Goal: Task Accomplishment & Management: Manage account settings

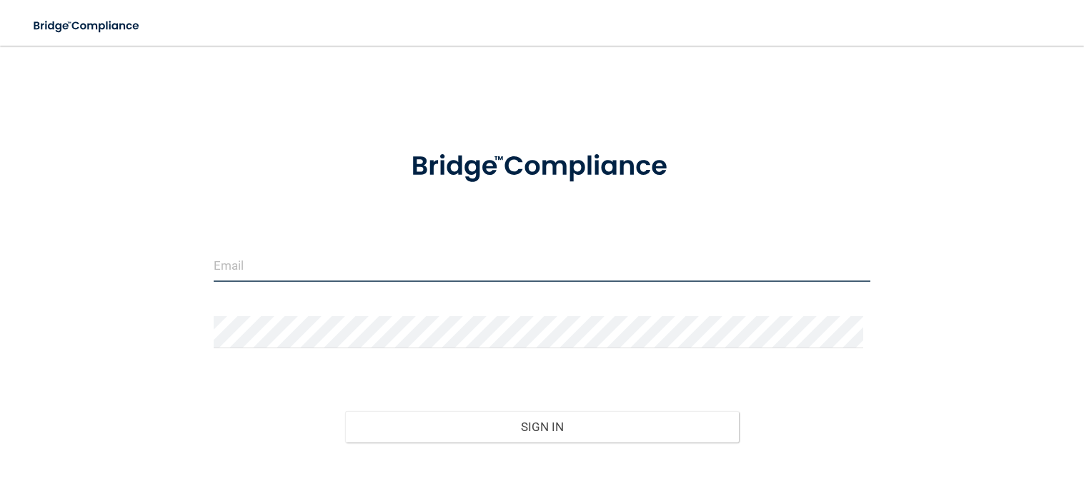
drag, startPoint x: 0, startPoint y: 0, endPoint x: 377, endPoint y: 265, distance: 461.0
click at [377, 265] on input "email" at bounding box center [542, 266] width 657 height 32
type input "[EMAIL_ADDRESS][DOMAIN_NAME]"
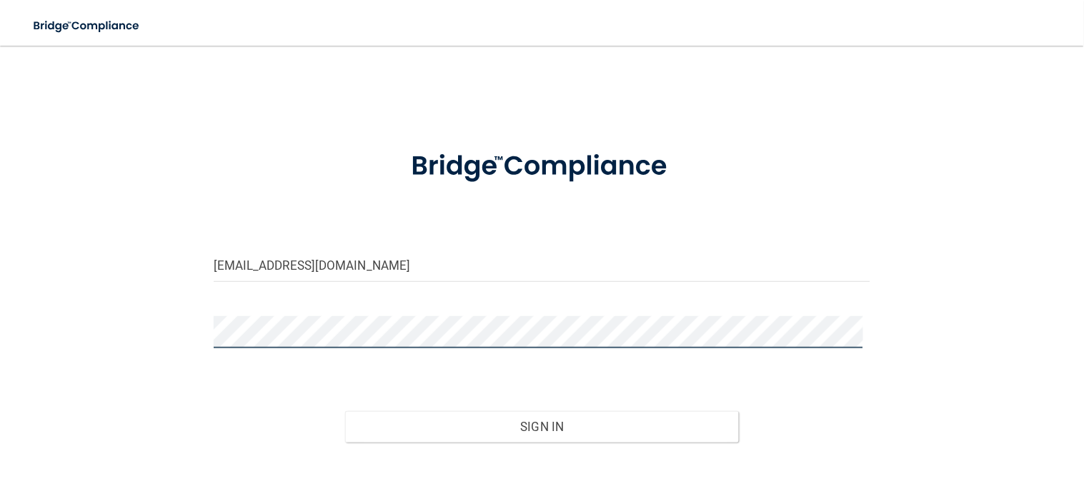
click at [345, 411] on button "Sign In" at bounding box center [542, 426] width 394 height 31
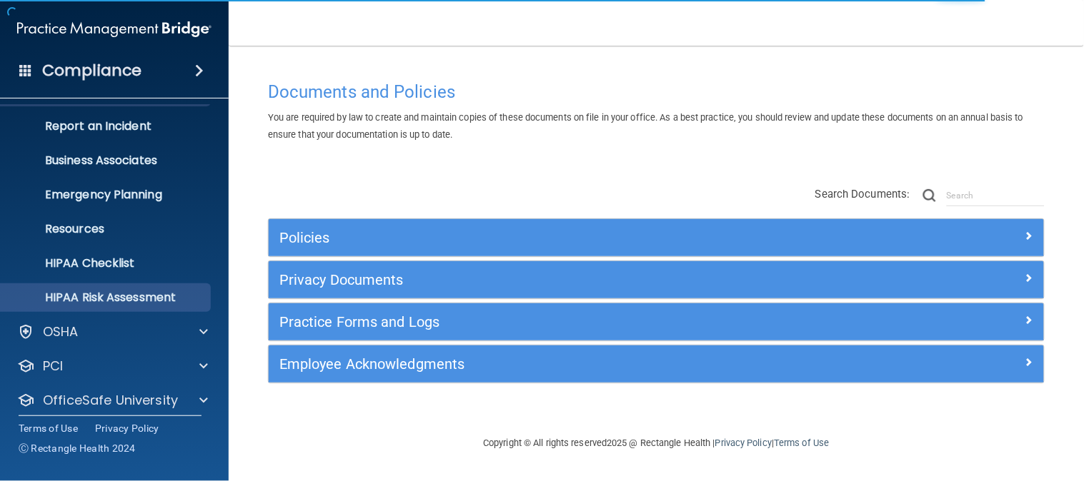
scroll to position [111, 0]
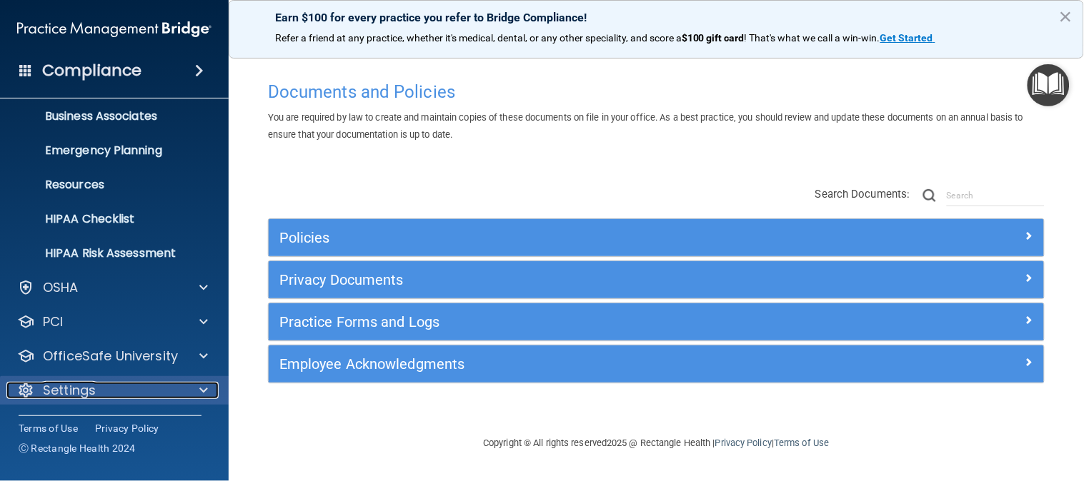
click at [173, 387] on div "Settings" at bounding box center [94, 390] width 177 height 17
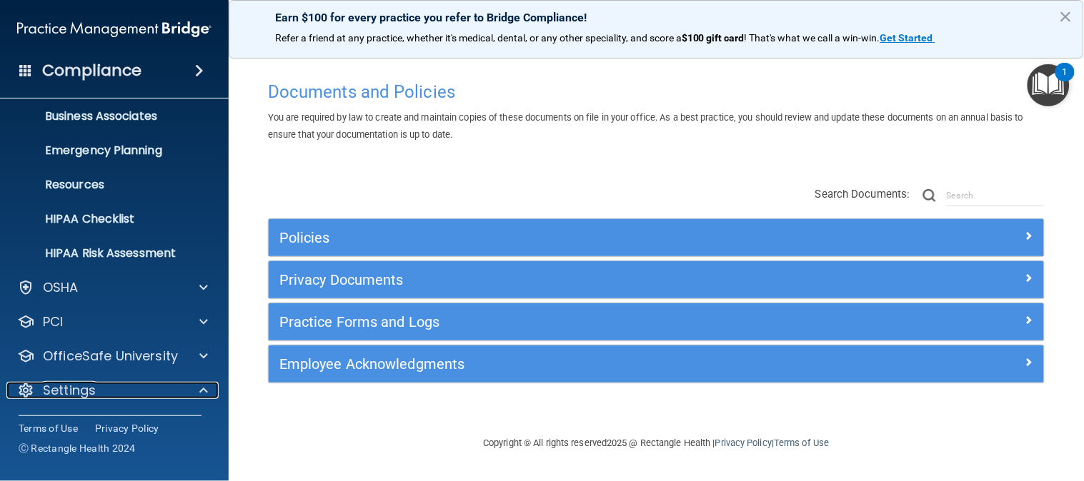
scroll to position [247, 0]
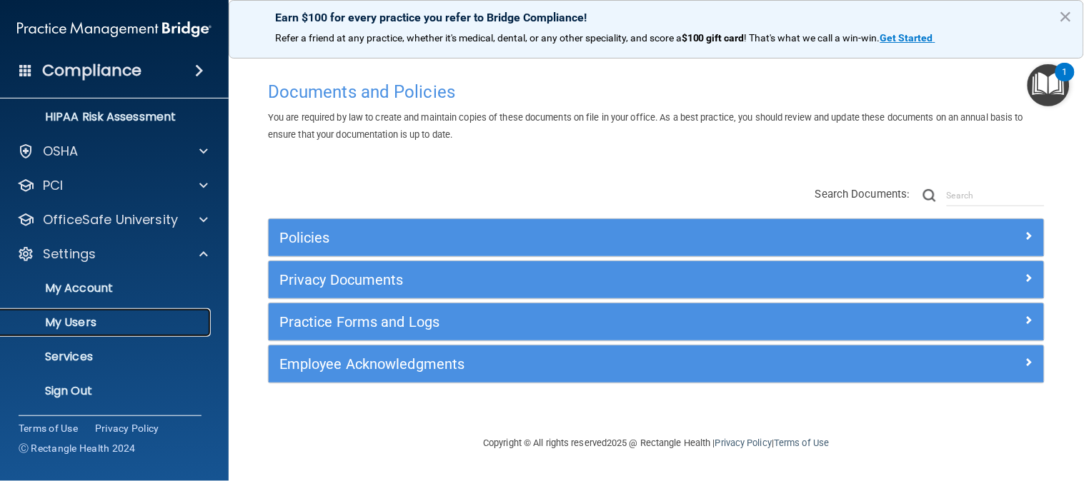
click at [79, 311] on link "My Users" at bounding box center [98, 323] width 225 height 29
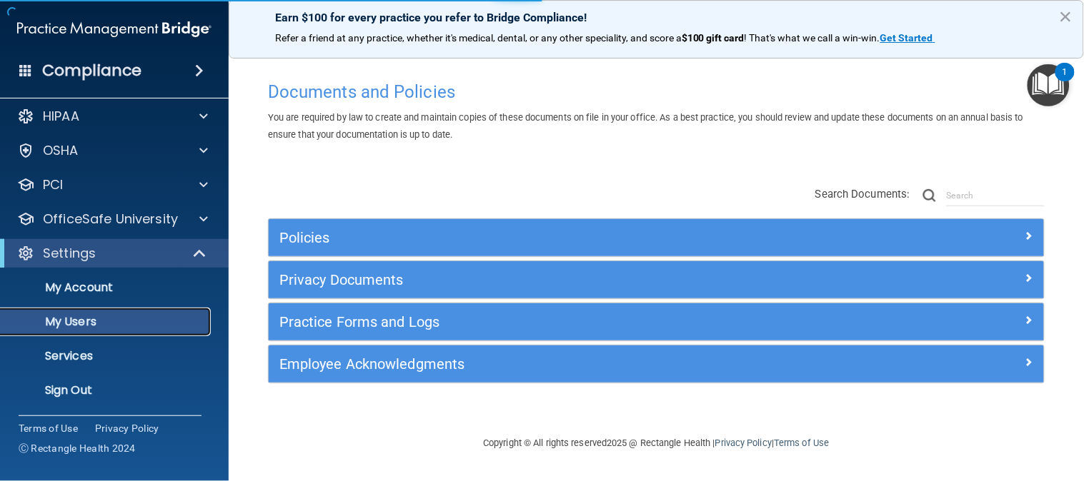
scroll to position [8, 0]
select select "20"
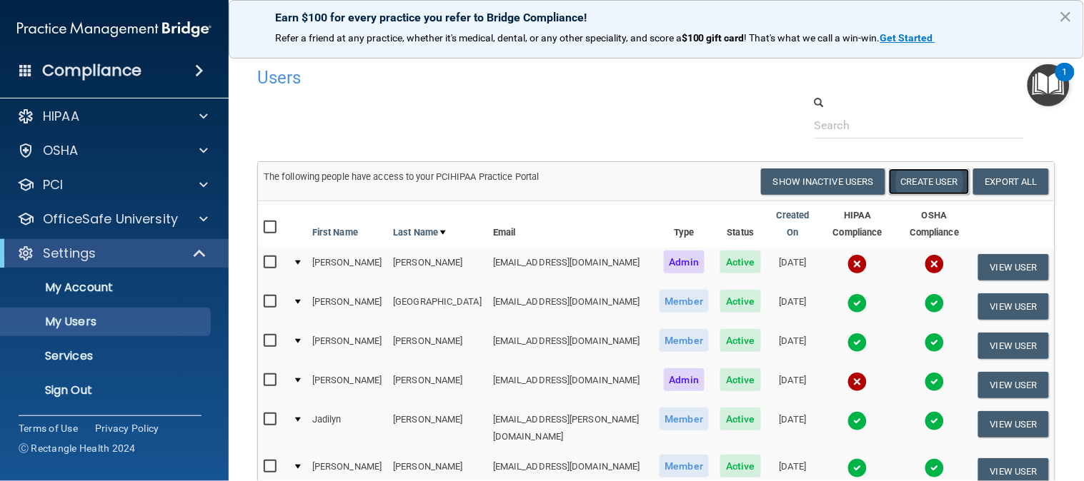
click at [932, 180] on button "Create User" at bounding box center [929, 182] width 81 height 26
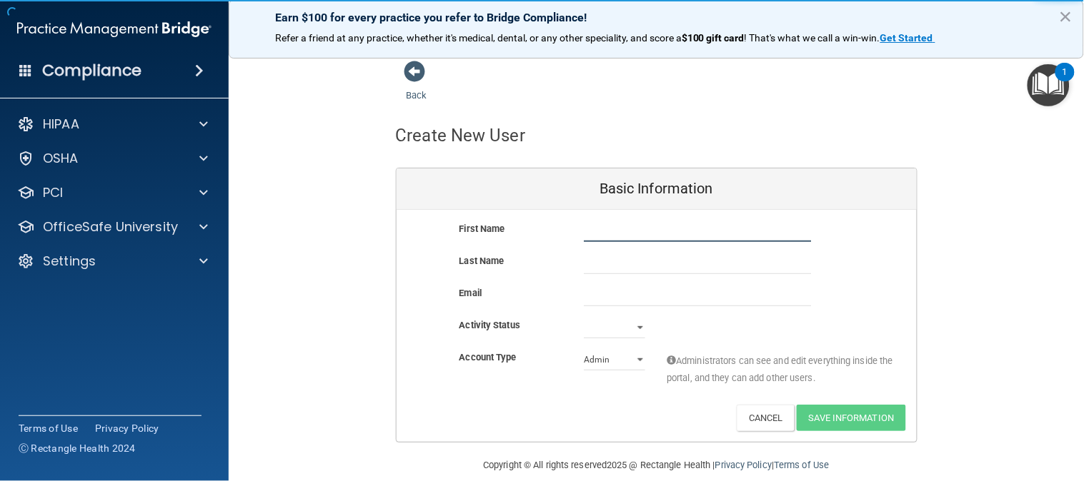
click at [601, 239] on input "text" at bounding box center [698, 231] width 228 height 21
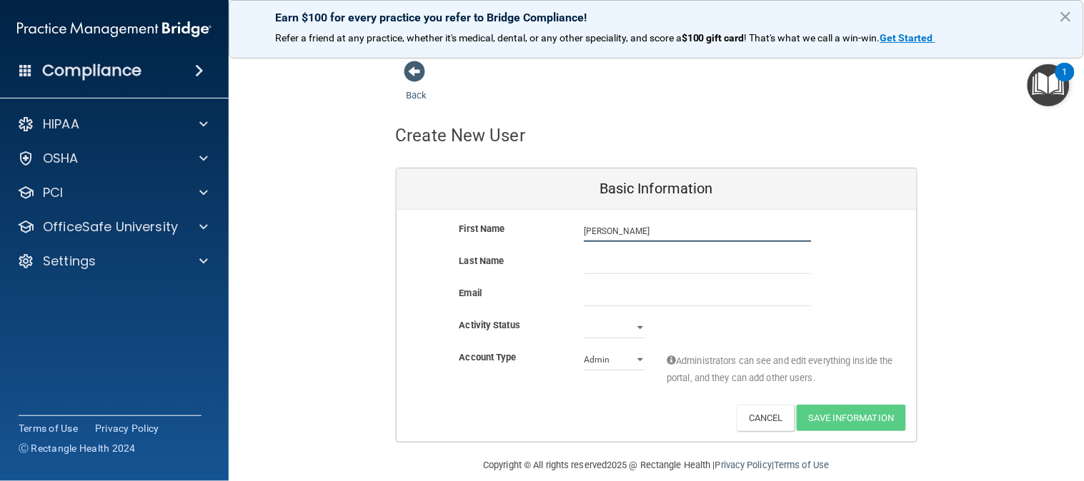
type input "[PERSON_NAME]"
click at [603, 296] on input "email" at bounding box center [698, 295] width 228 height 21
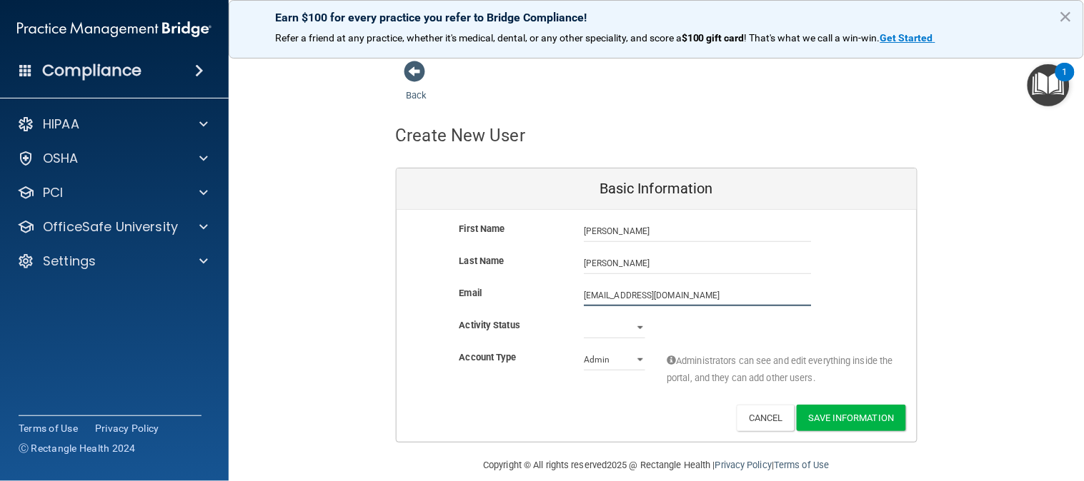
type input "[EMAIL_ADDRESS][DOMAIN_NAME]"
click at [624, 321] on select "Active Inactive" at bounding box center [614, 327] width 61 height 21
select select "active"
click at [584, 317] on select "Active Inactive" at bounding box center [614, 327] width 61 height 21
click at [619, 362] on select "Admin Member" at bounding box center [614, 359] width 61 height 21
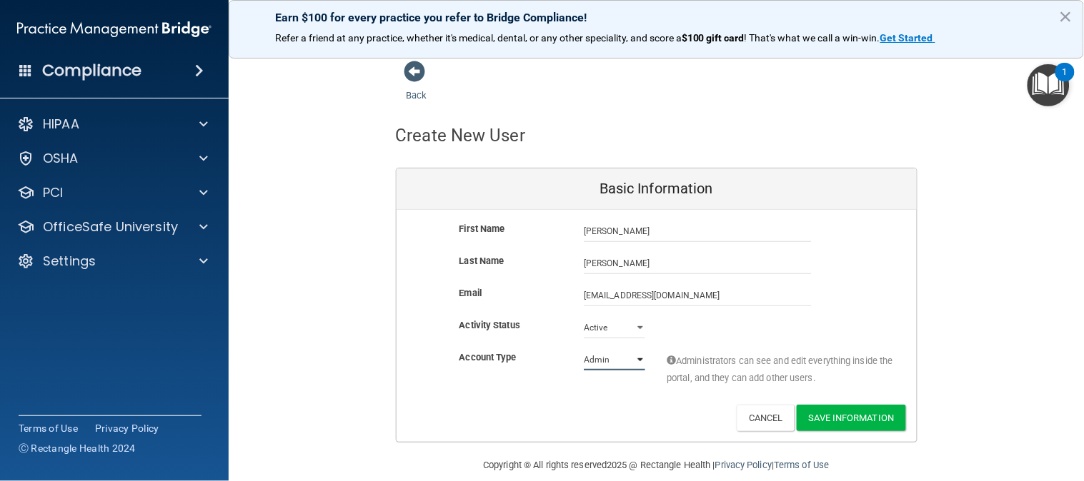
select select "practice_member"
click at [584, 349] on select "Admin Member" at bounding box center [614, 359] width 61 height 21
click at [845, 410] on button "Save Information" at bounding box center [851, 418] width 109 height 26
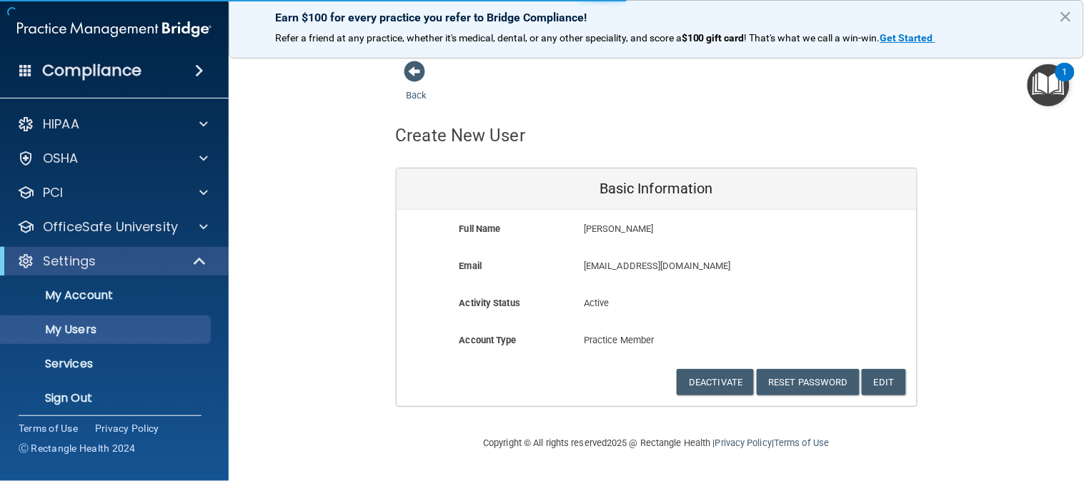
select select "20"
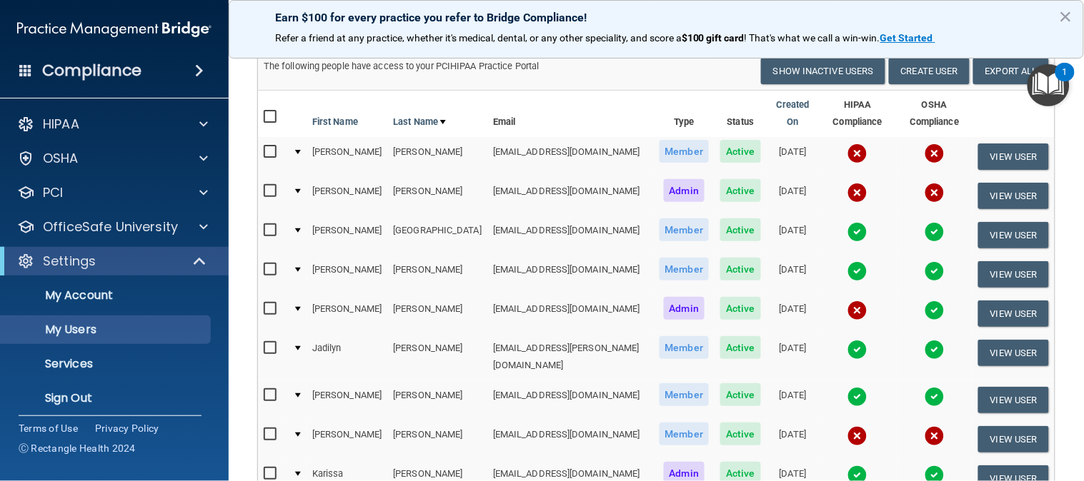
scroll to position [238, 0]
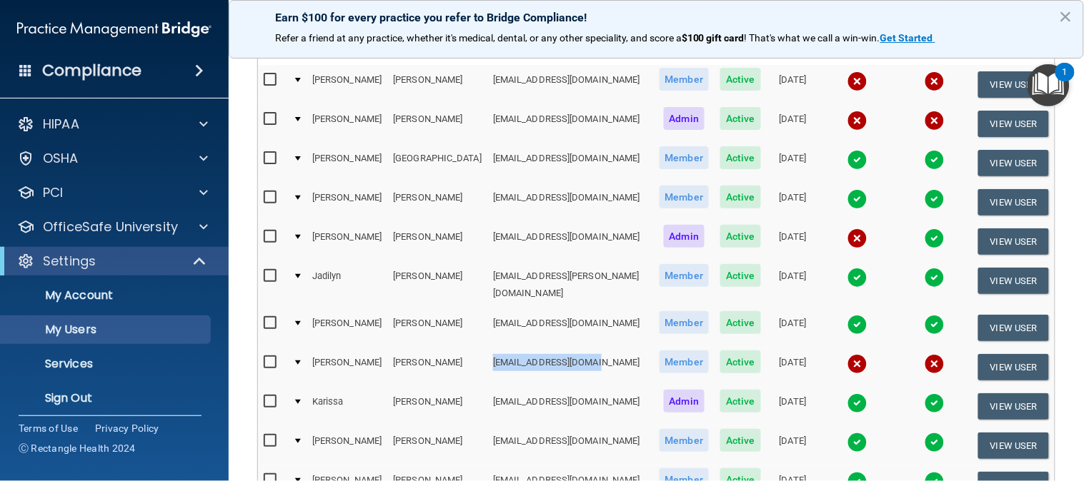
drag, startPoint x: 539, startPoint y: 350, endPoint x: 432, endPoint y: 347, distance: 106.5
click at [487, 348] on td "[EMAIL_ADDRESS][DOMAIN_NAME]" at bounding box center [570, 367] width 166 height 39
copy td "[EMAIL_ADDRESS][DOMAIN_NAME]"
click at [999, 358] on button "View User" at bounding box center [1013, 367] width 71 height 26
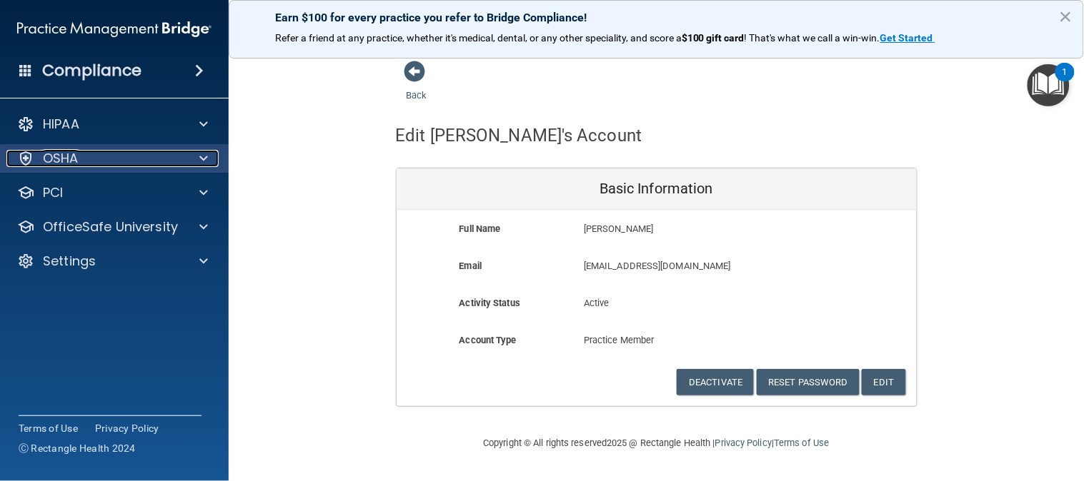
click at [150, 151] on div "OSHA" at bounding box center [94, 158] width 177 height 17
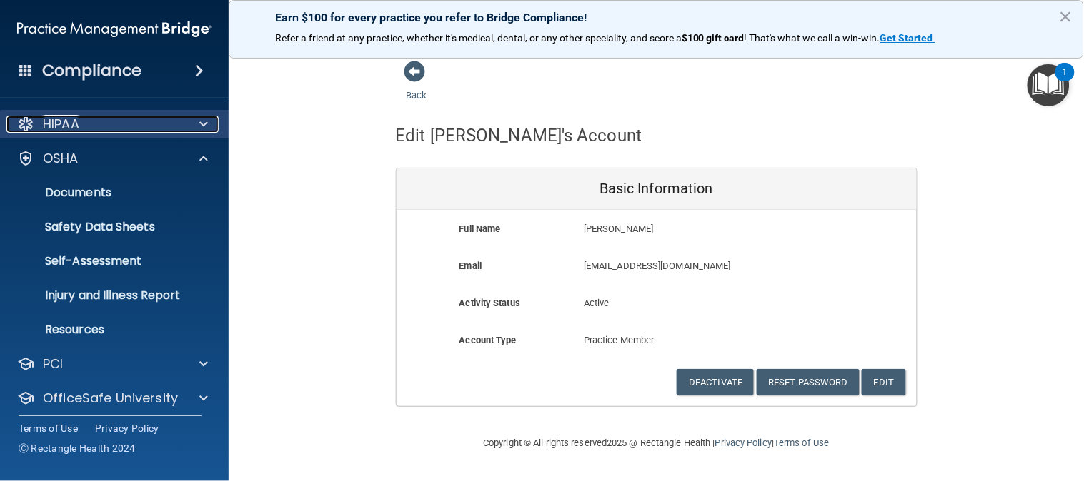
click at [105, 121] on div "HIPAA" at bounding box center [94, 124] width 177 height 17
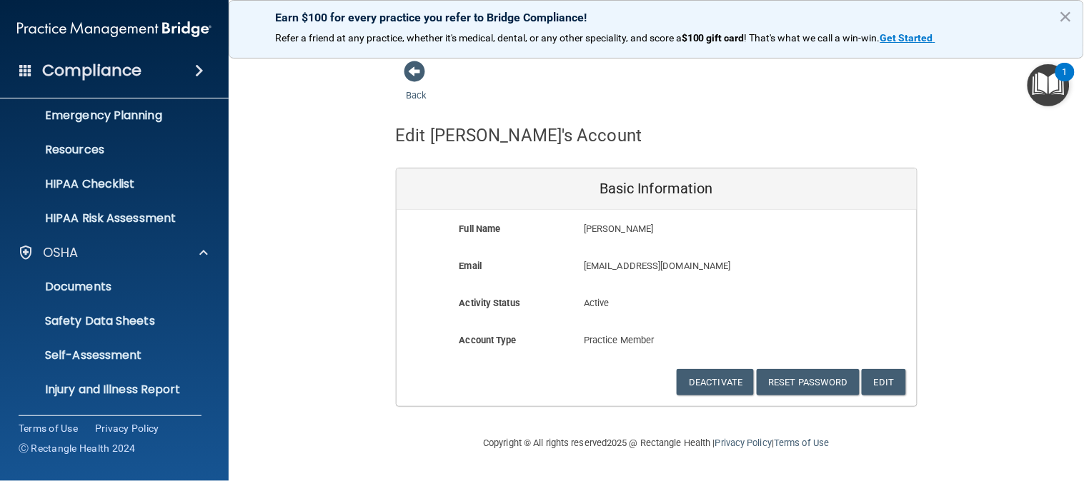
scroll to position [282, 0]
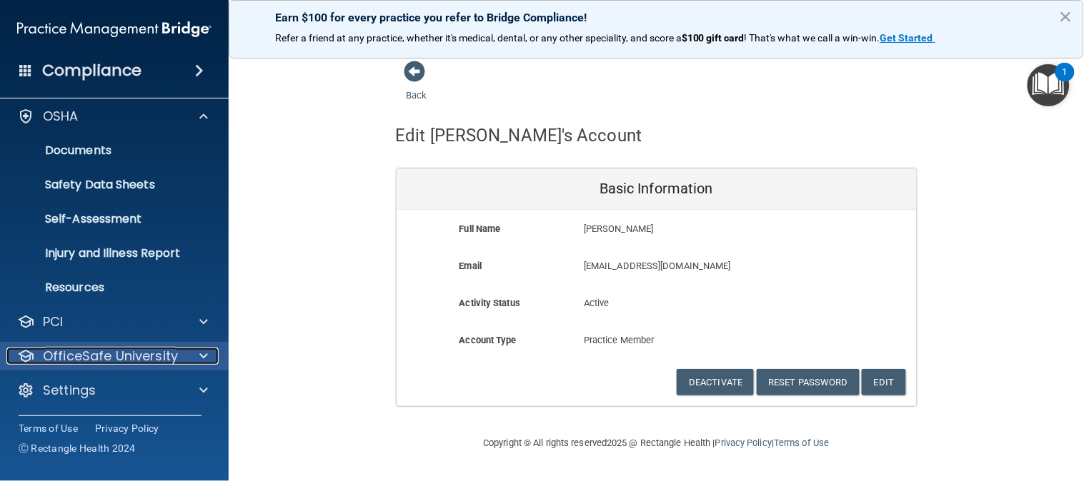
click at [109, 354] on p "OfficeSafe University" at bounding box center [110, 356] width 135 height 17
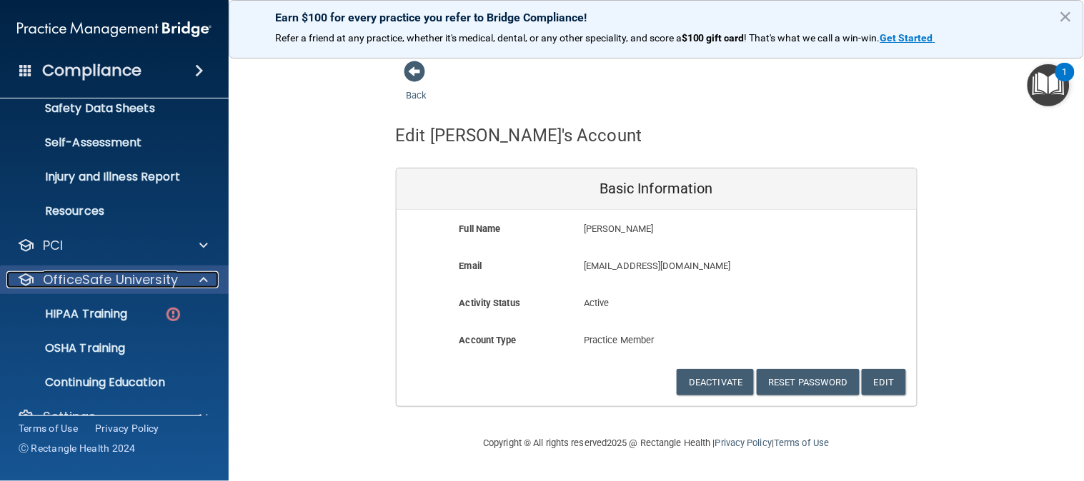
scroll to position [384, 0]
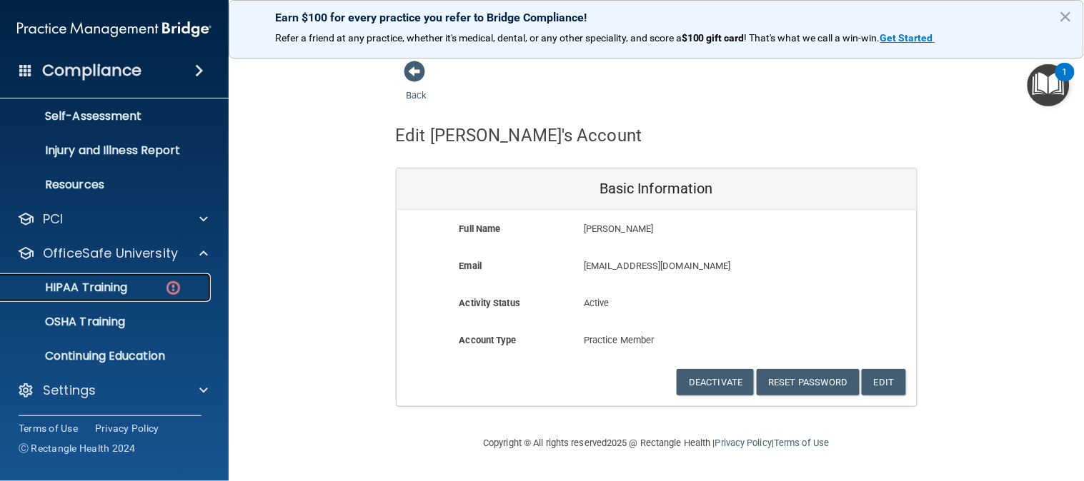
click at [119, 286] on p "HIPAA Training" at bounding box center [68, 288] width 118 height 14
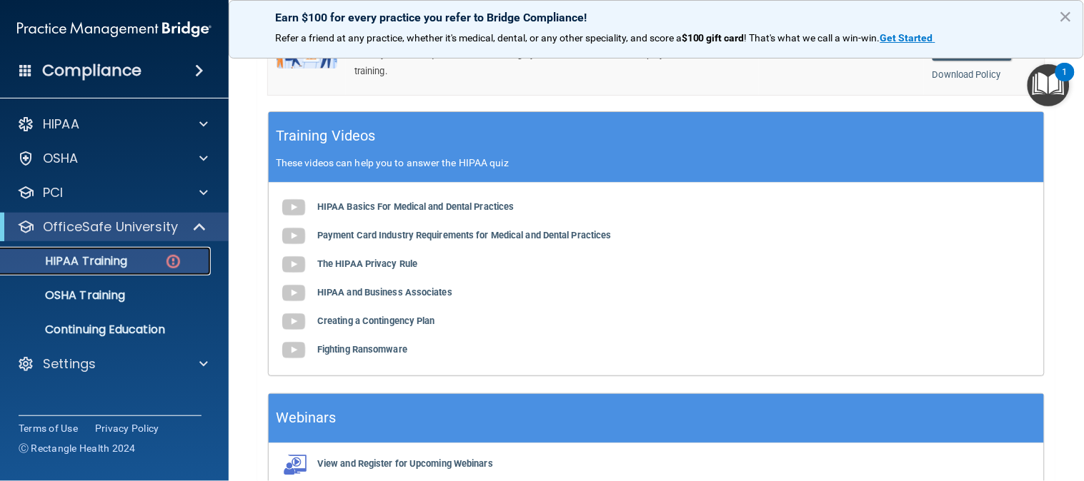
scroll to position [491, 0]
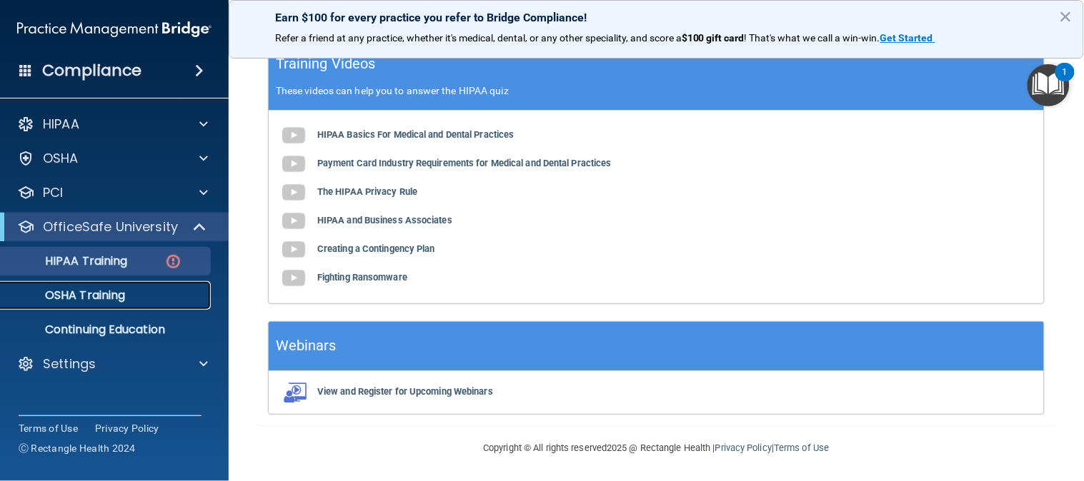
click at [109, 300] on p "OSHA Training" at bounding box center [67, 296] width 116 height 14
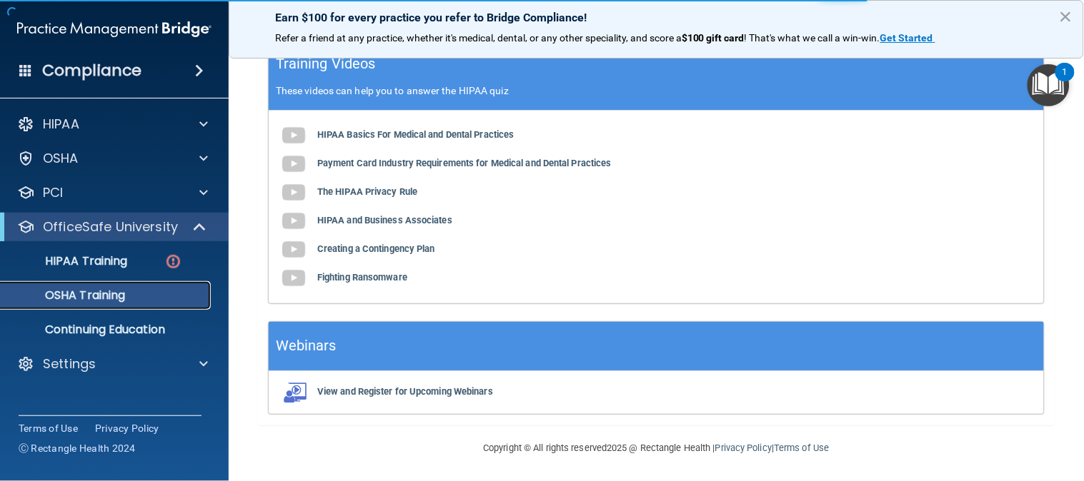
scroll to position [219, 0]
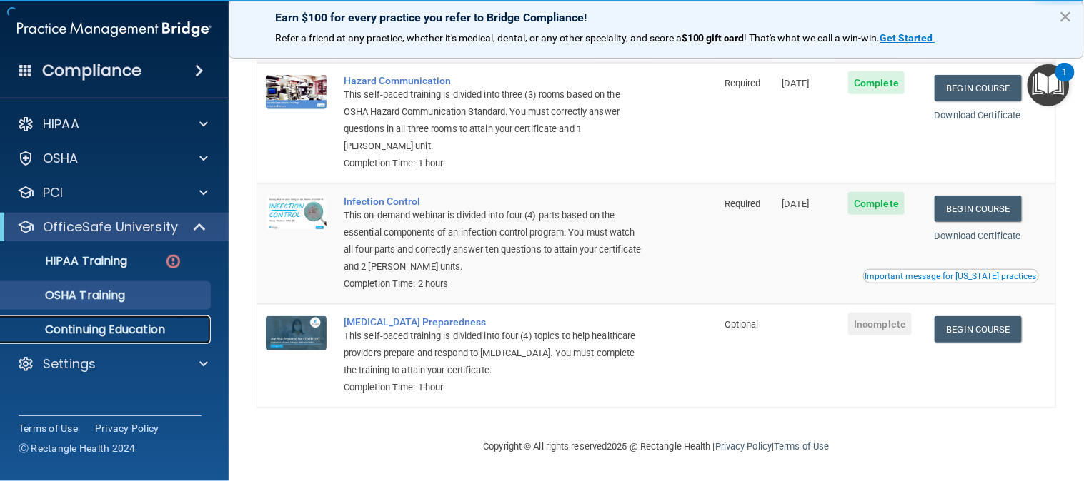
click at [86, 329] on p "Continuing Education" at bounding box center [106, 330] width 195 height 14
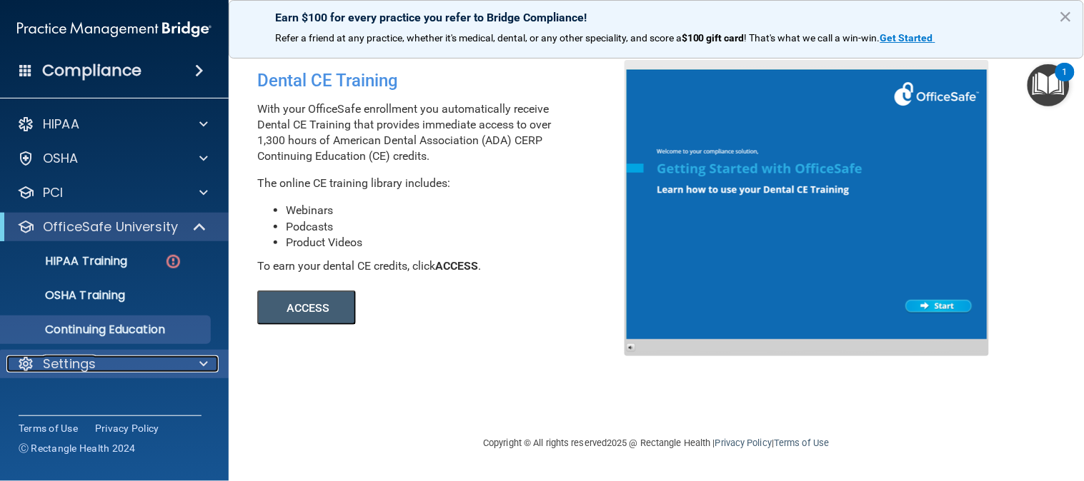
click at [89, 365] on p "Settings" at bounding box center [69, 364] width 53 height 17
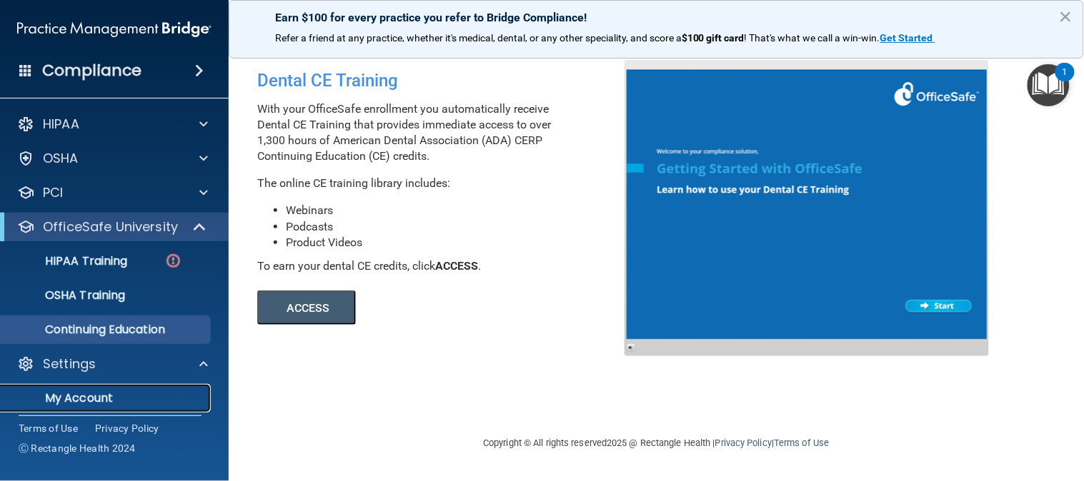
click at [93, 396] on p "My Account" at bounding box center [106, 398] width 195 height 14
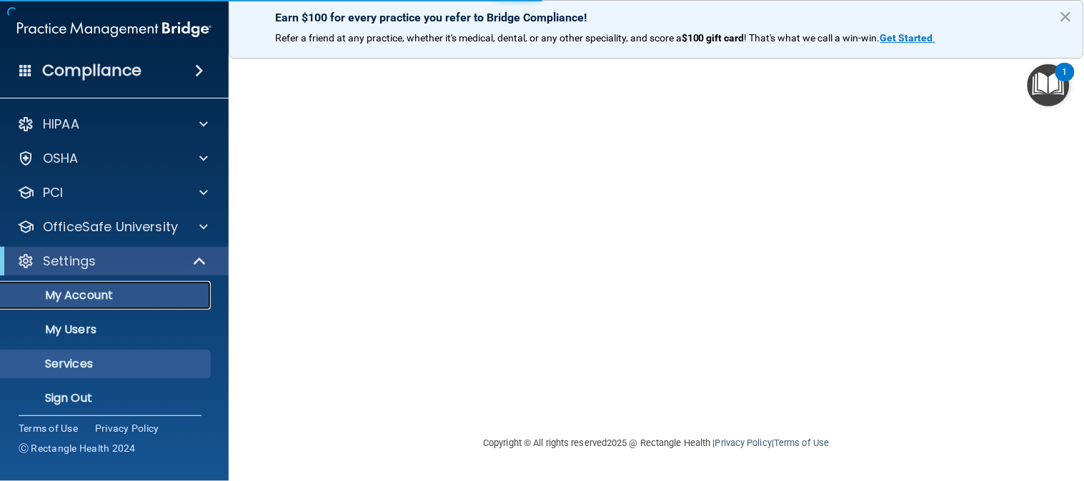
scroll to position [8, 0]
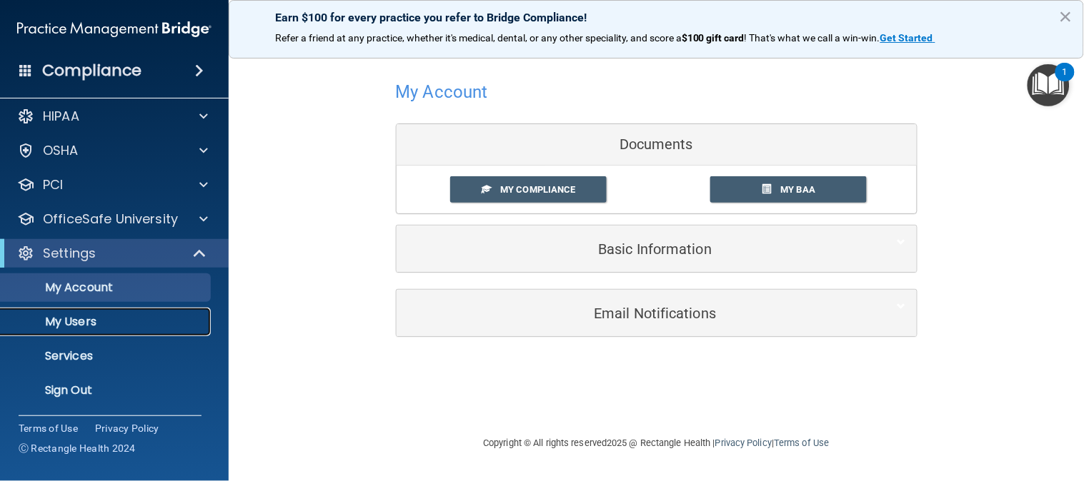
click at [99, 320] on p "My Users" at bounding box center [106, 322] width 195 height 14
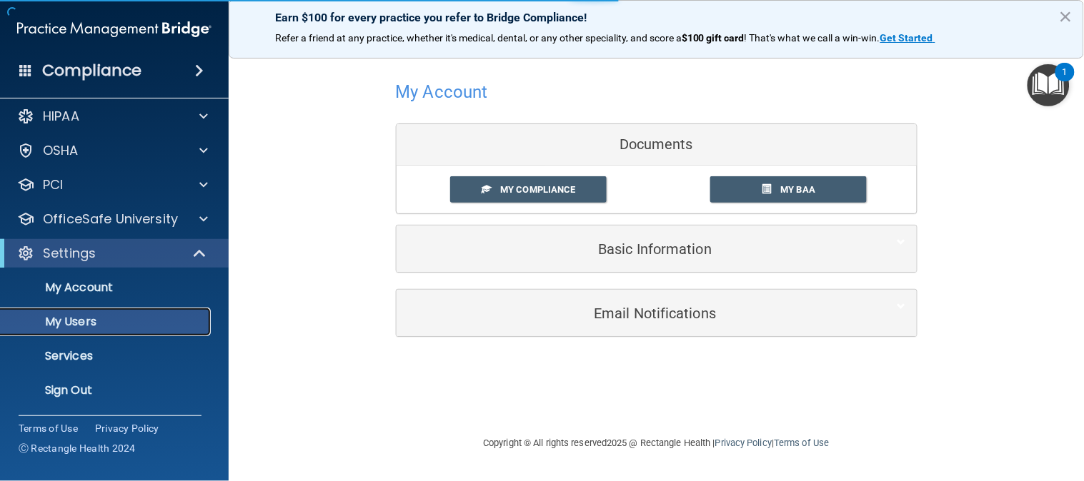
select select "20"
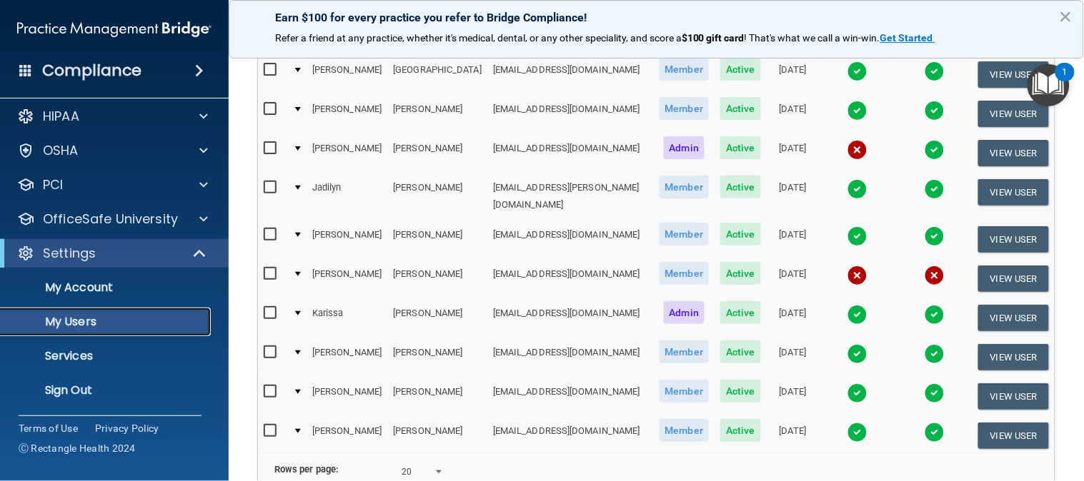
scroll to position [411, 0]
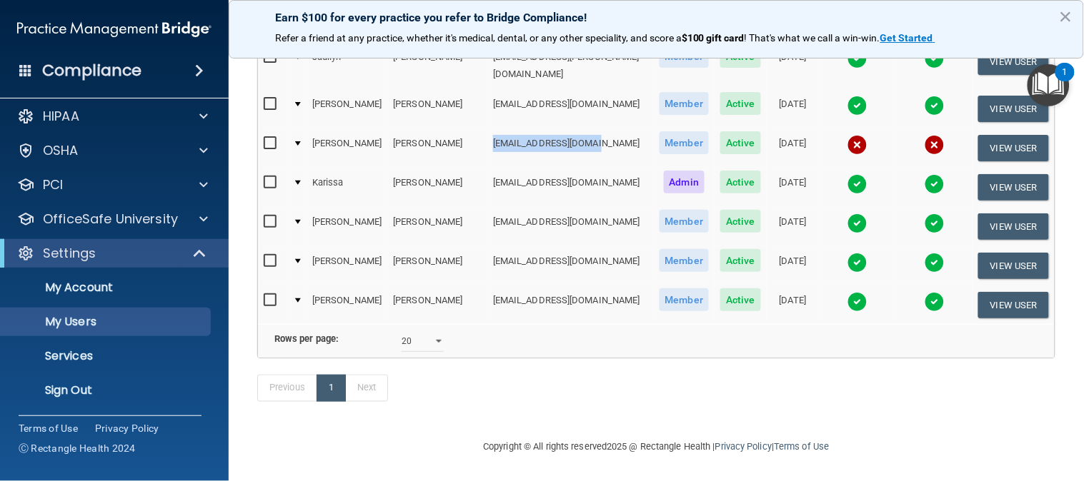
drag, startPoint x: 546, startPoint y: 118, endPoint x: 429, endPoint y: 119, distance: 117.9
click at [487, 129] on td "[EMAIL_ADDRESS][DOMAIN_NAME]" at bounding box center [570, 148] width 166 height 39
copy td "[EMAIL_ADDRESS][DOMAIN_NAME]"
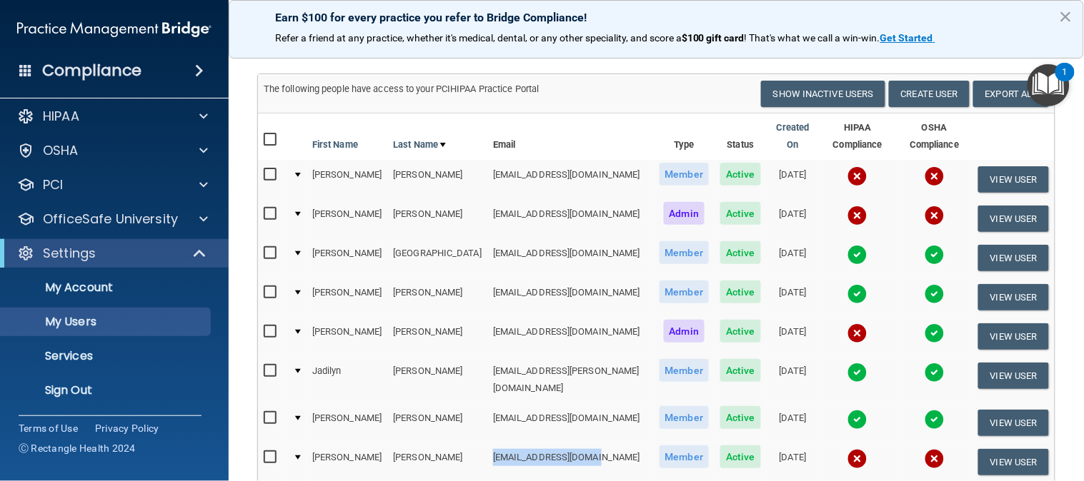
scroll to position [197, 0]
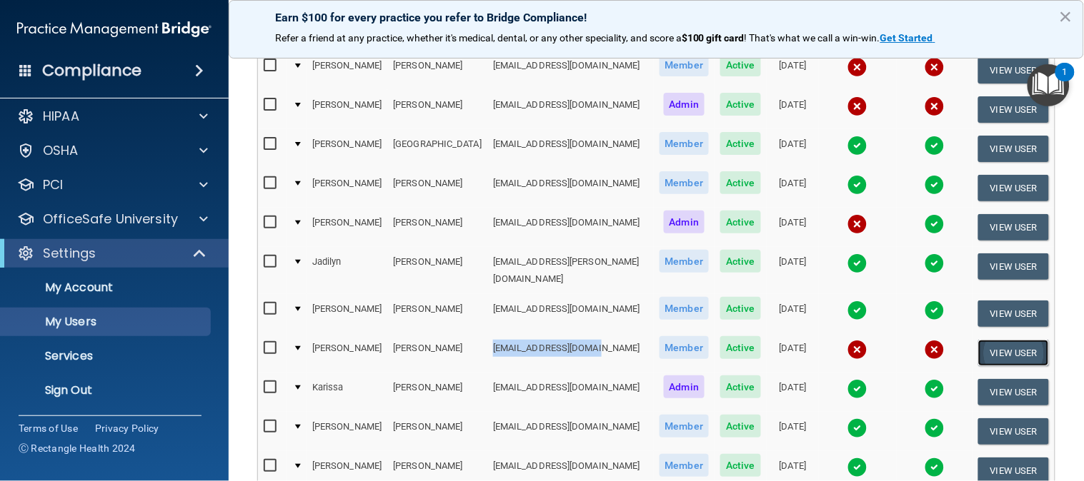
click at [988, 340] on button "View User" at bounding box center [1013, 353] width 71 height 26
